Goal: Navigation & Orientation: Find specific page/section

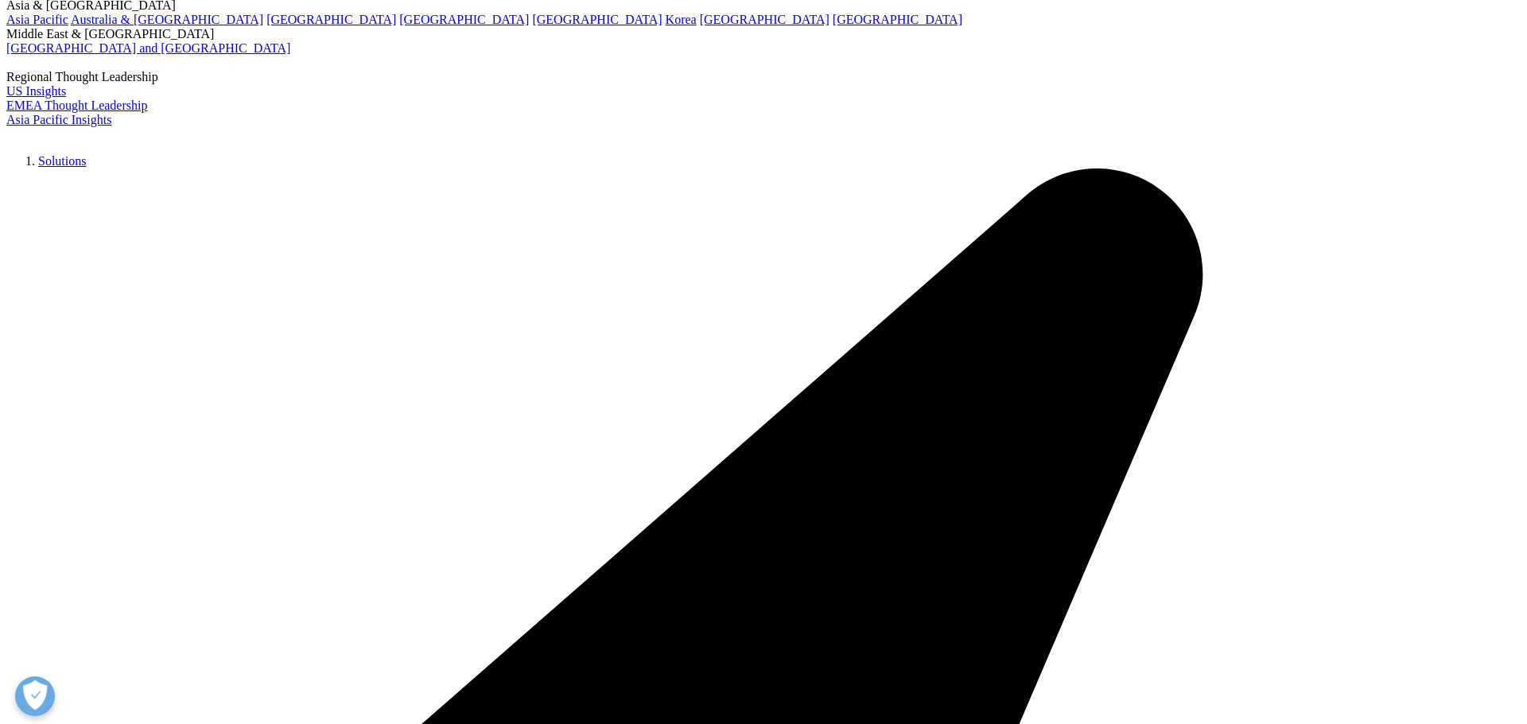
scroll to position [203, 0]
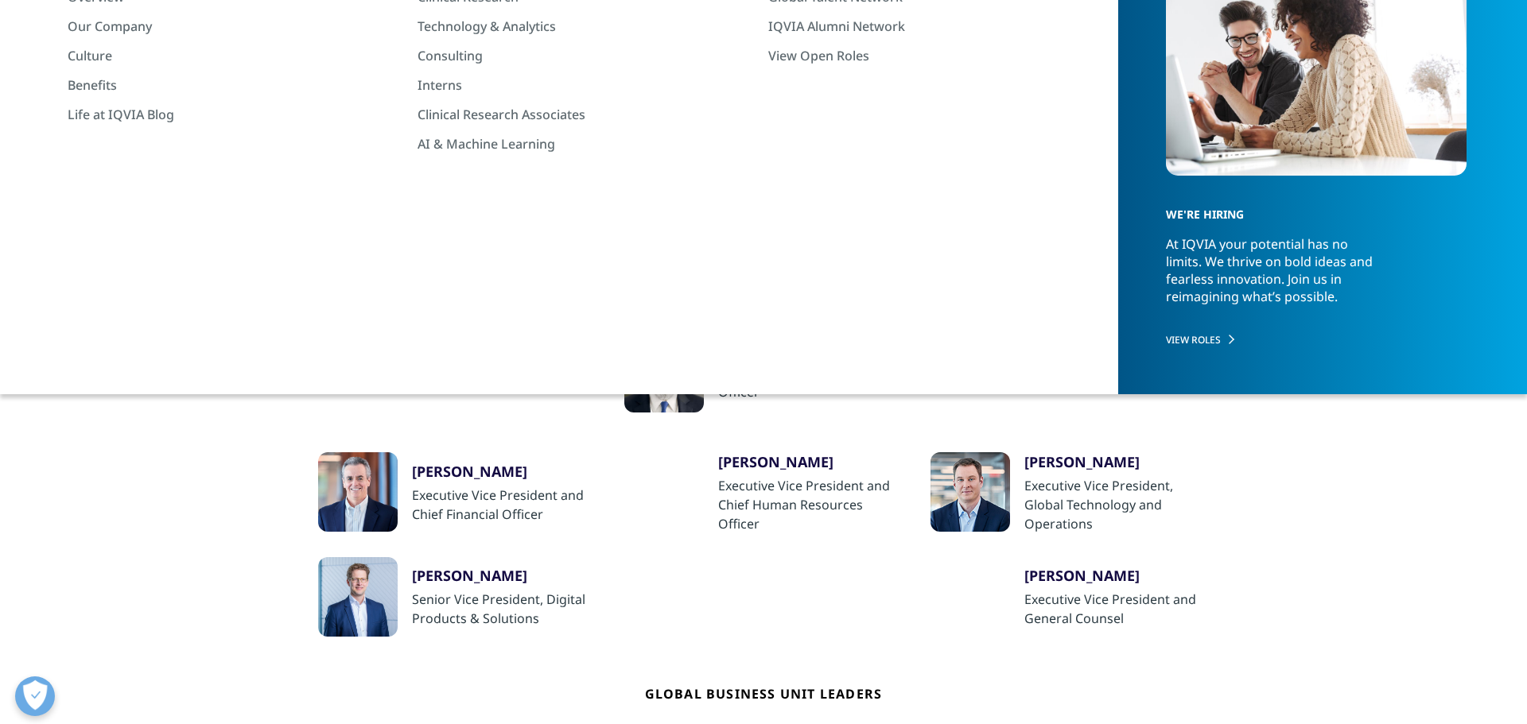
click at [687, 245] on div "Research & Development Leaders" at bounding box center [718, 248] width 180 height 34
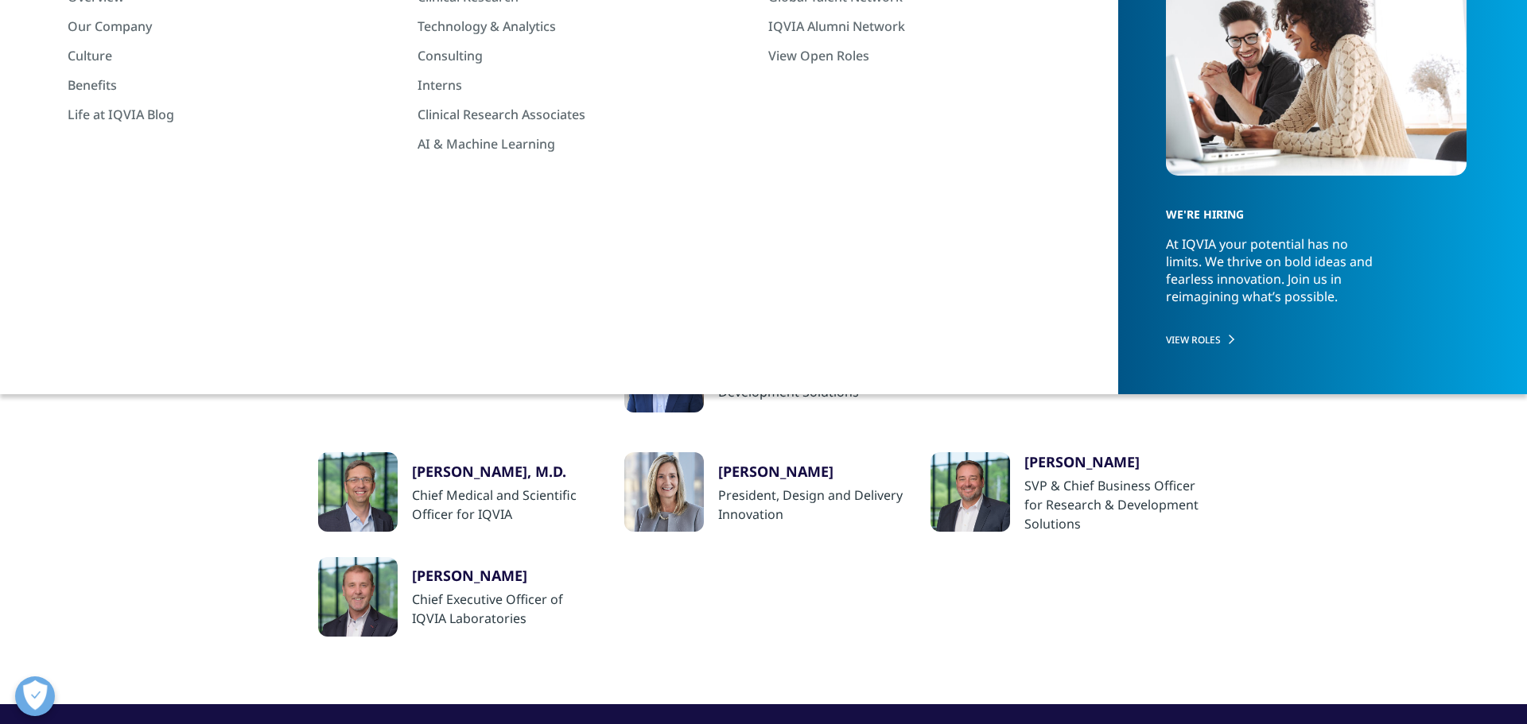
click at [781, 354] on div "Richard Staub" at bounding box center [810, 353] width 184 height 19
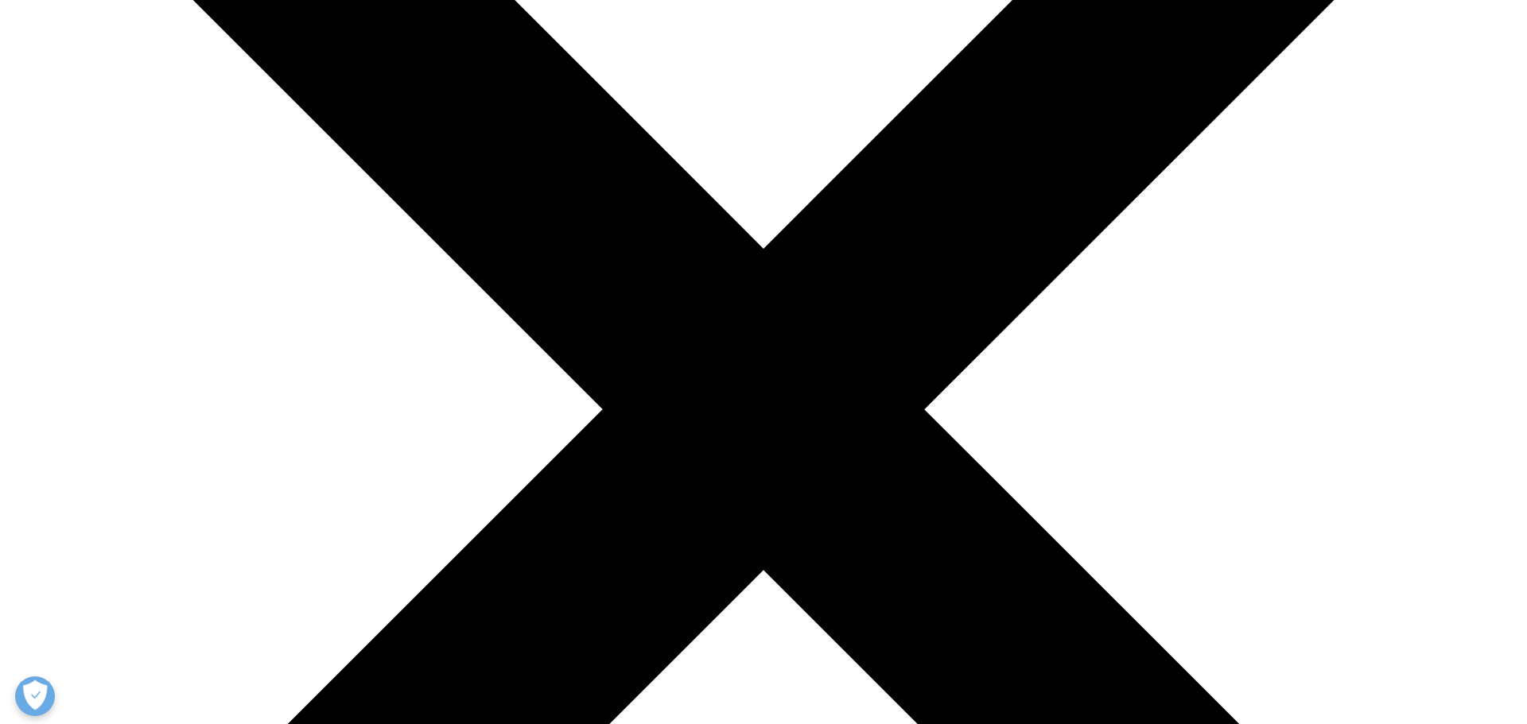
scroll to position [406, 0]
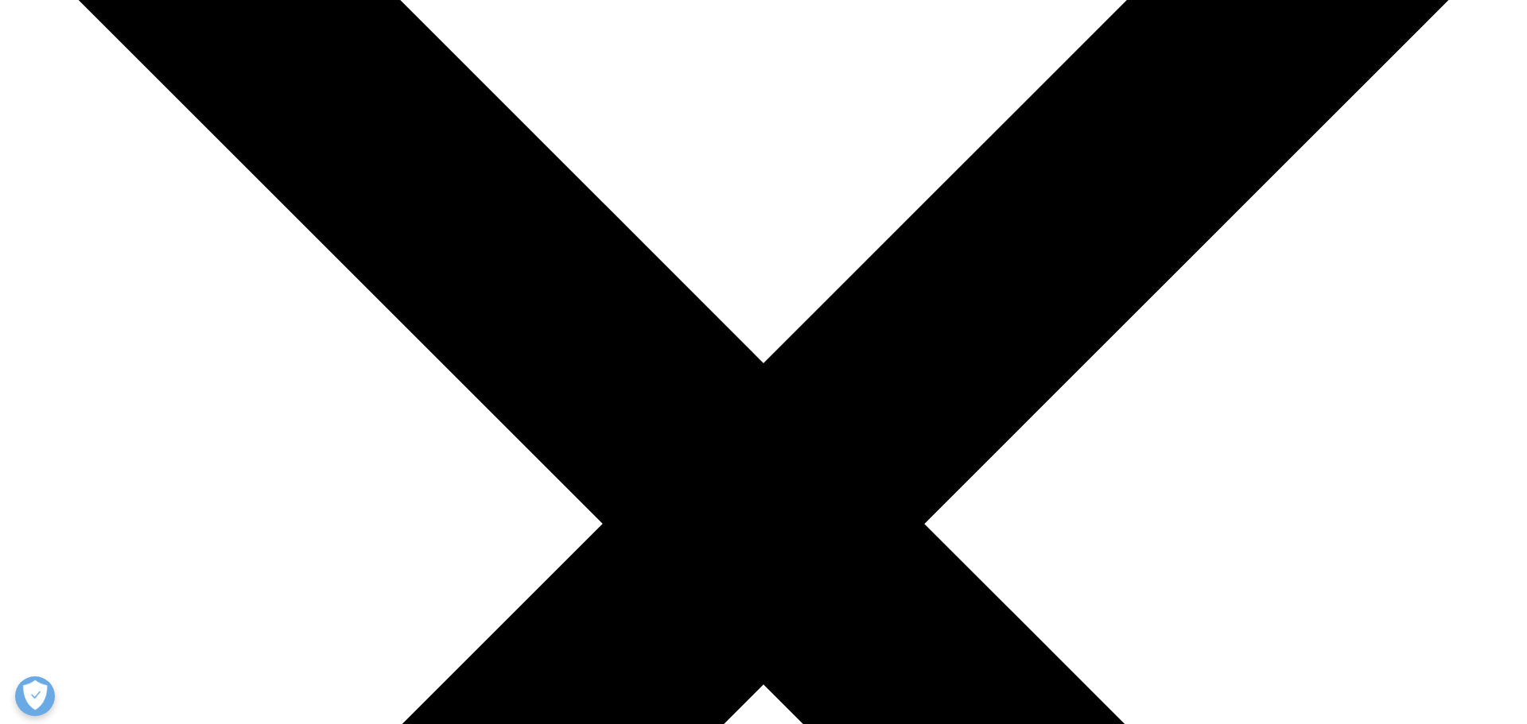
scroll to position [258, 0]
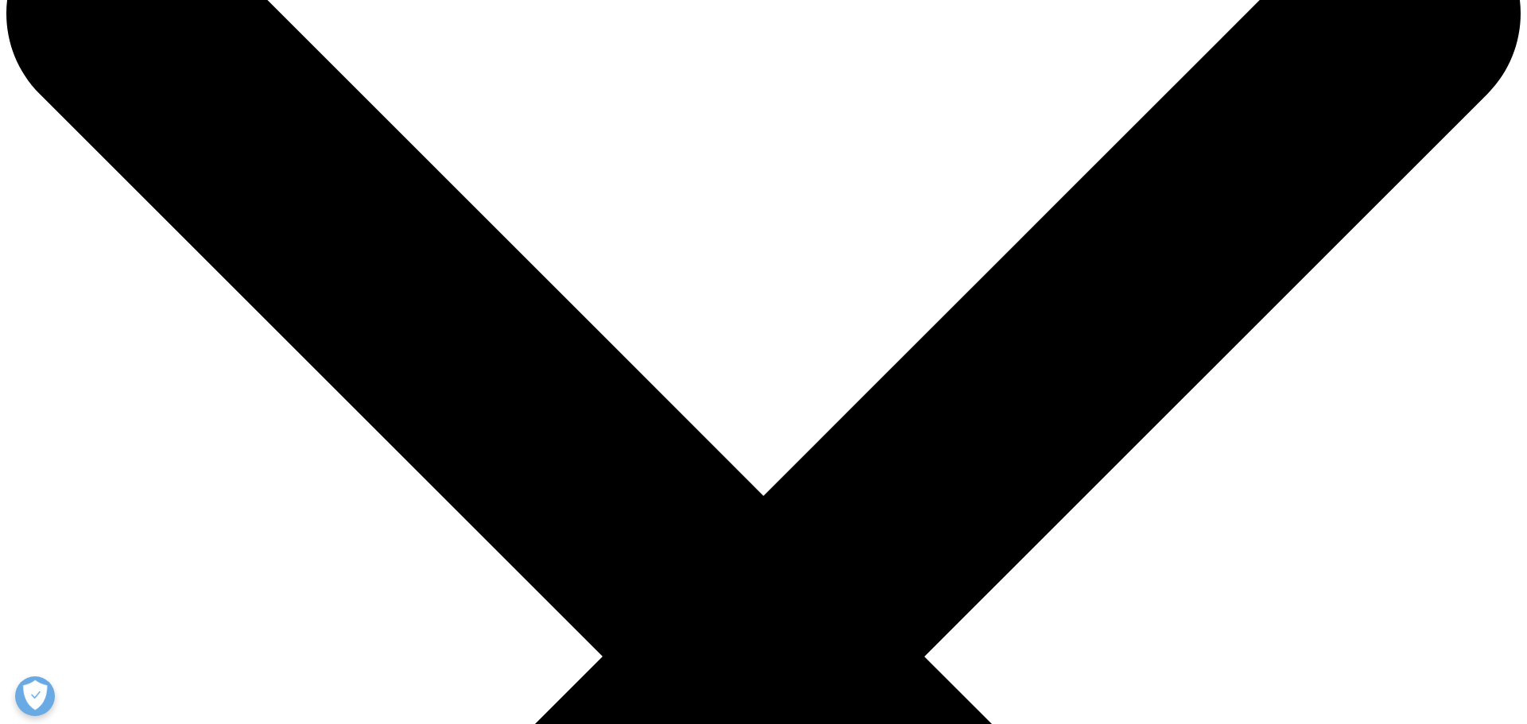
scroll to position [115, 0]
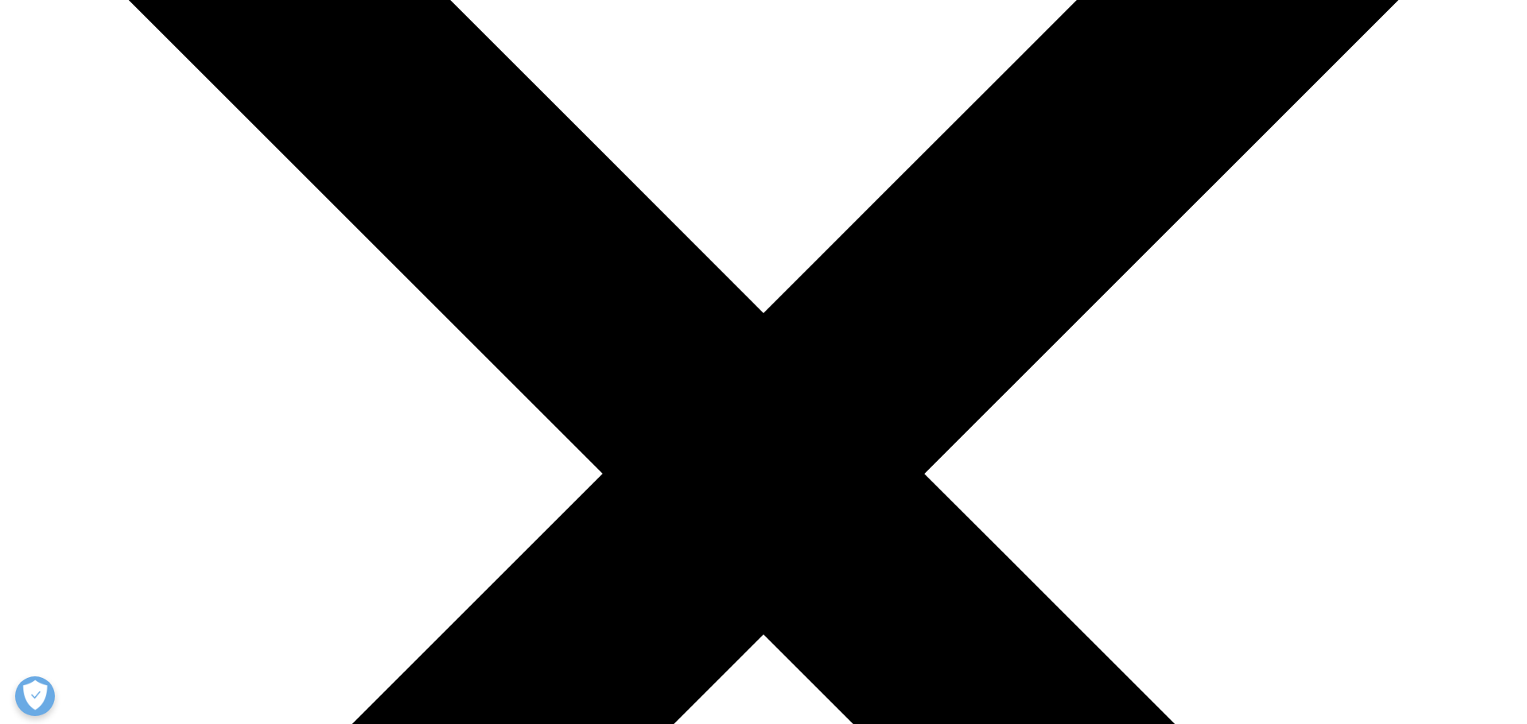
scroll to position [305, 0]
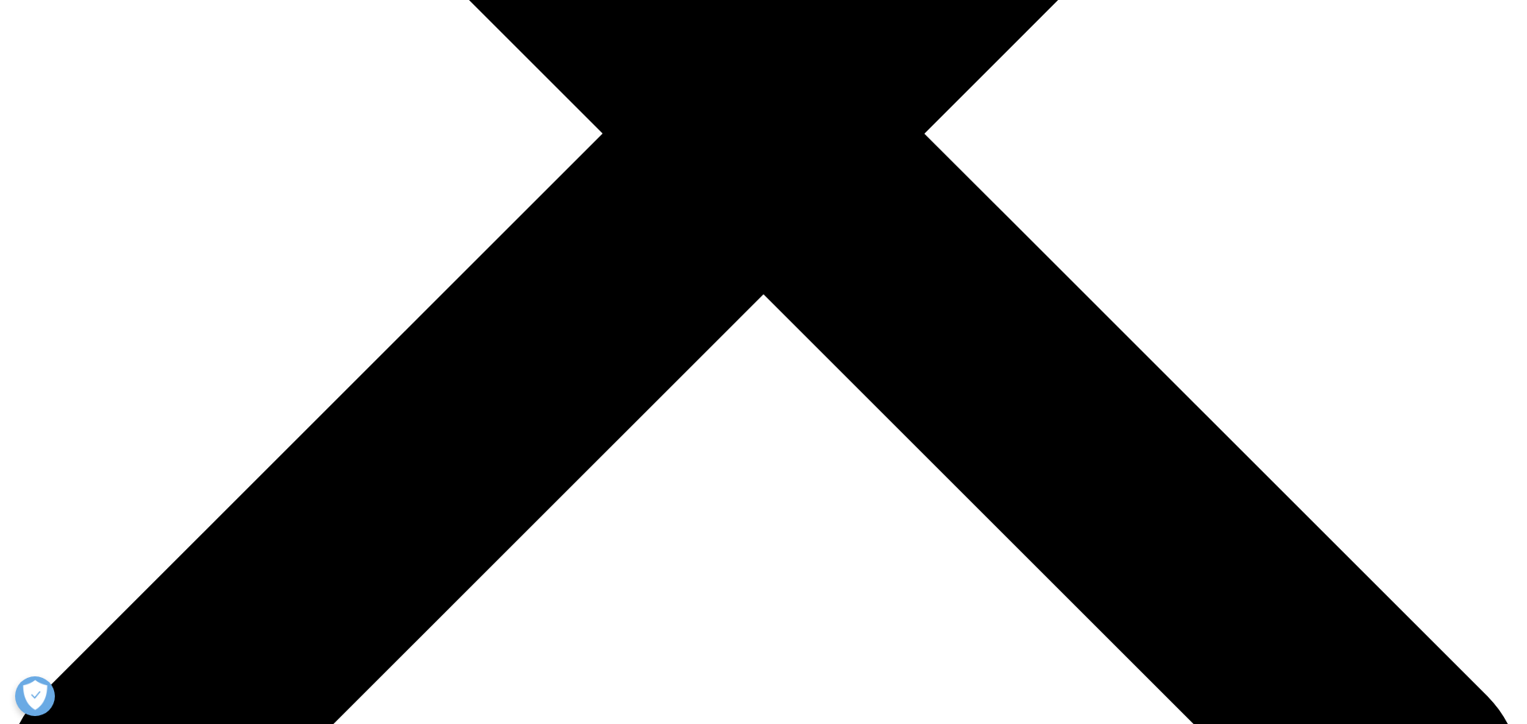
scroll to position [946, 0]
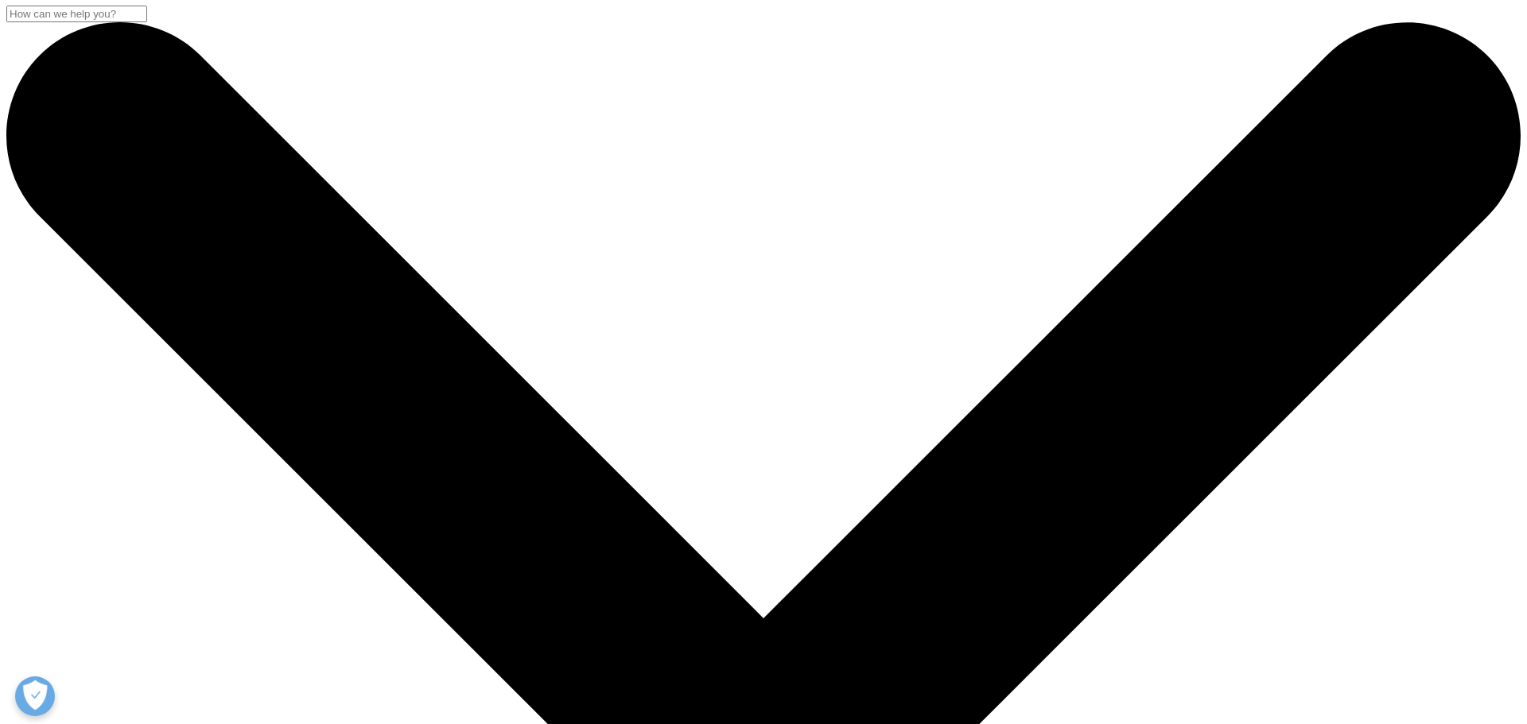
scroll to position [0, 0]
